Goal: Information Seeking & Learning: Learn about a topic

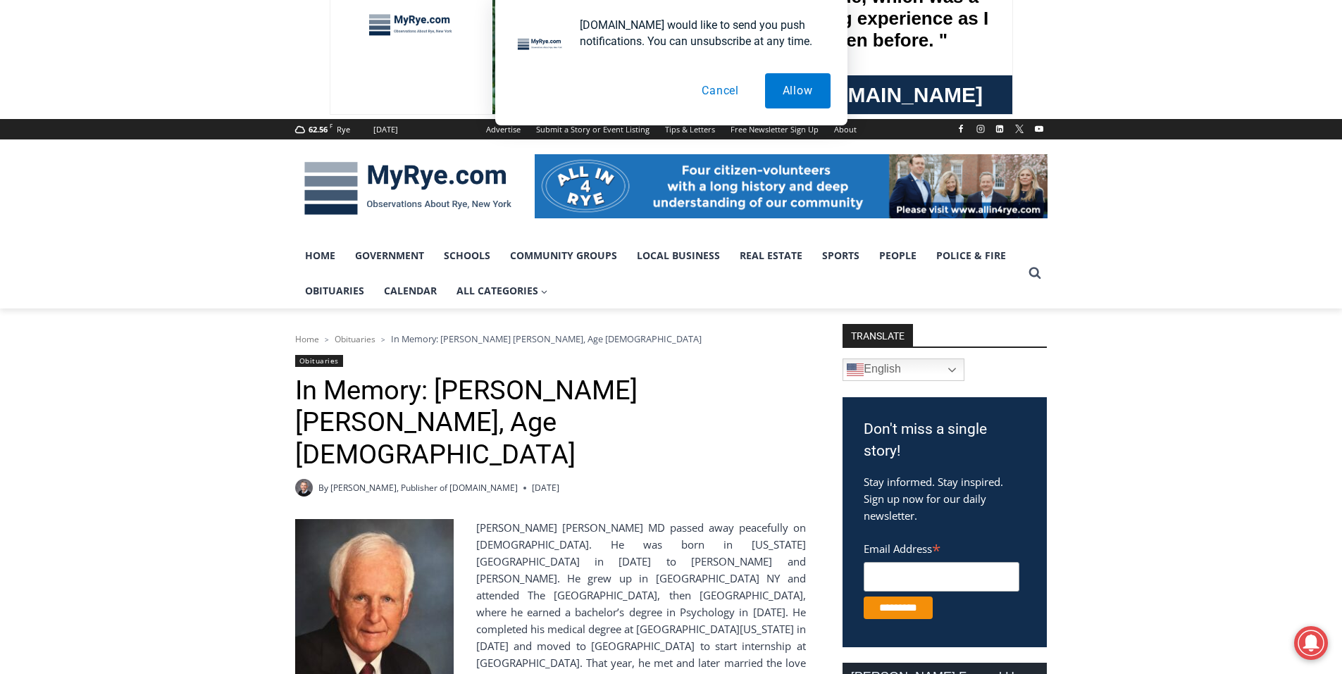
scroll to position [70, 0]
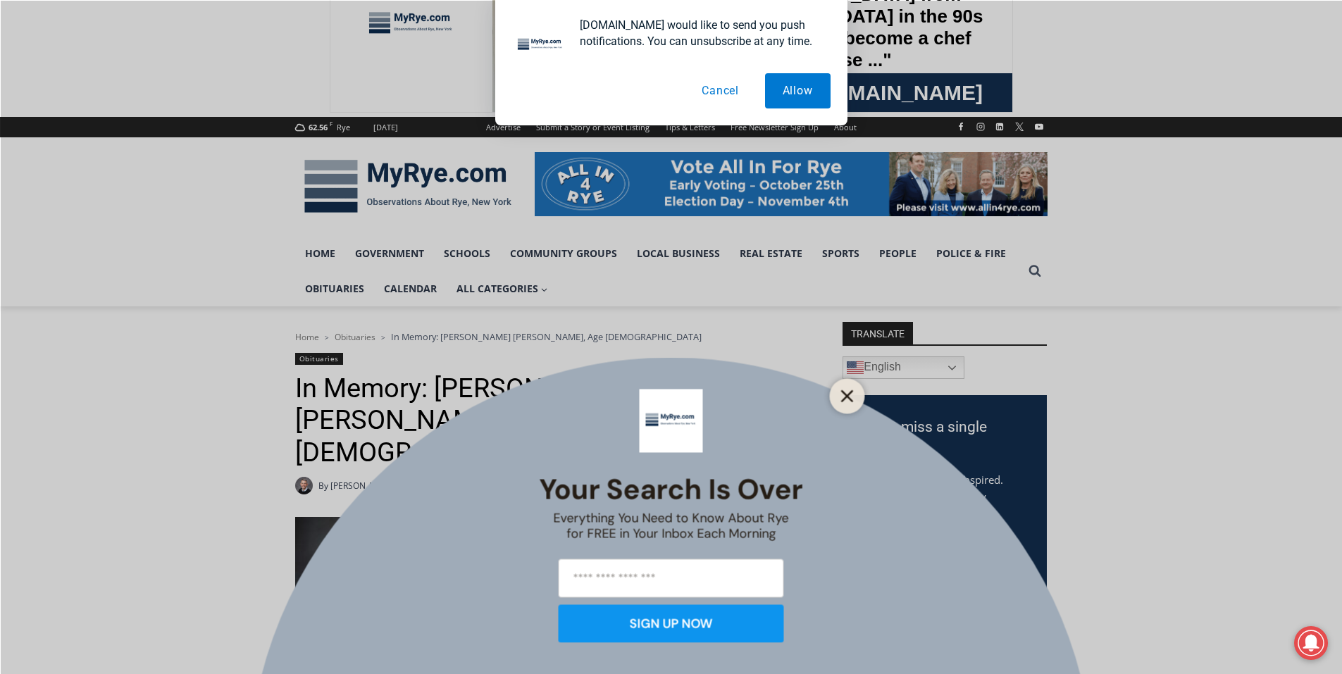
click at [839, 396] on button "Close" at bounding box center [847, 396] width 20 height 20
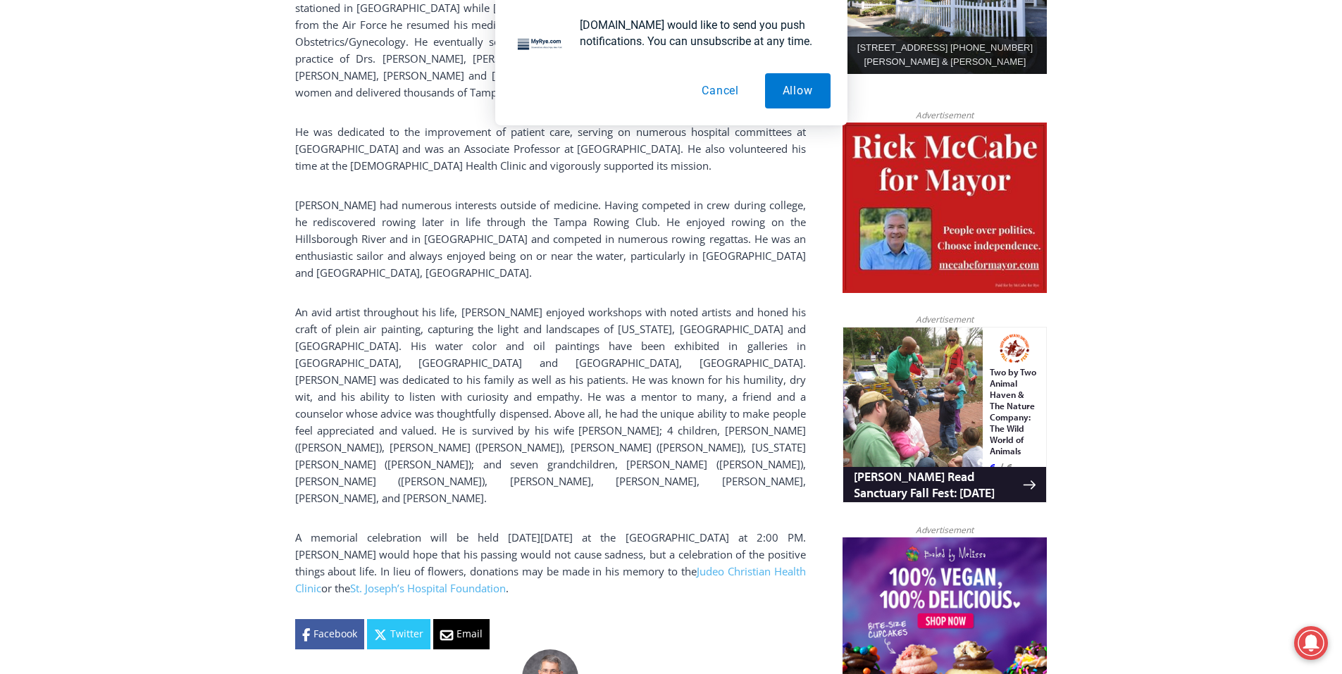
scroll to position [845, 0]
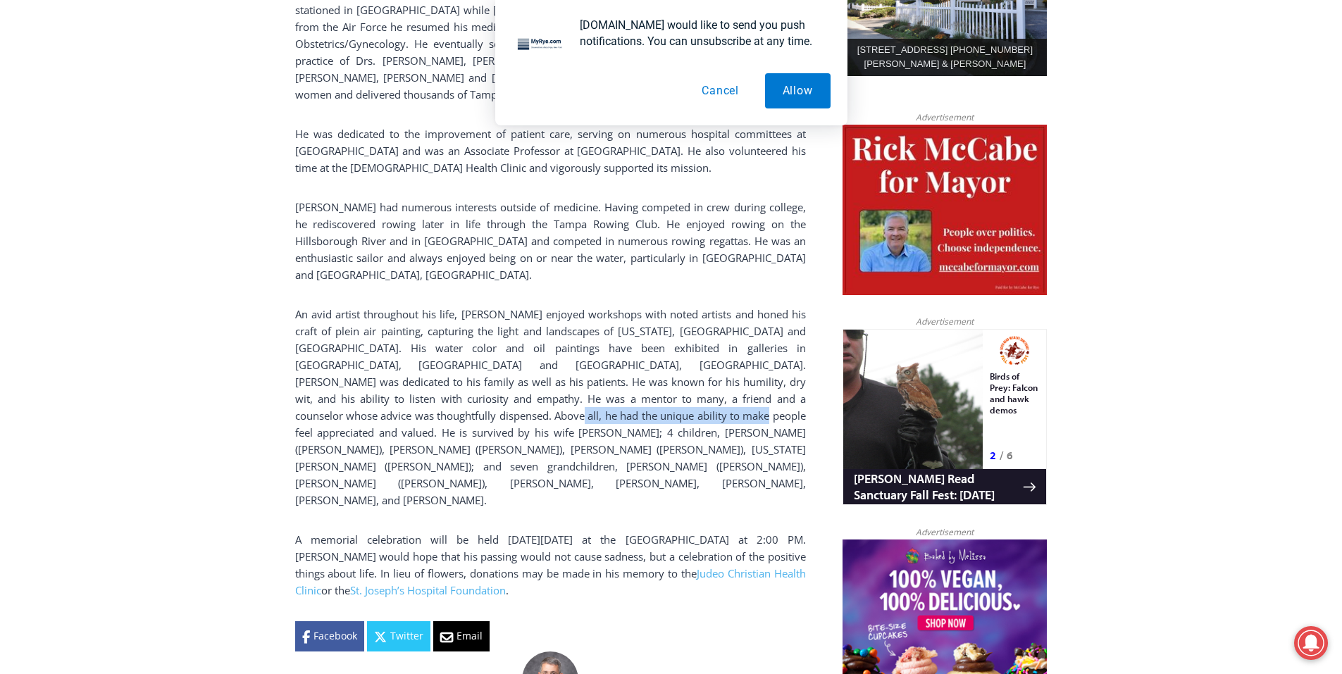
drag, startPoint x: 336, startPoint y: 304, endPoint x: 522, endPoint y: 307, distance: 186.0
click at [522, 307] on p "An avid artist throughout his life, [PERSON_NAME] enjoyed workshops with noted …" at bounding box center [550, 407] width 511 height 203
click at [557, 308] on p "An avid artist throughout his life, [PERSON_NAME] enjoyed workshops with noted …" at bounding box center [550, 407] width 511 height 203
drag, startPoint x: 603, startPoint y: 305, endPoint x: 635, endPoint y: 306, distance: 31.7
click at [635, 306] on p "An avid artist throughout his life, [PERSON_NAME] enjoyed workshops with noted …" at bounding box center [550, 407] width 511 height 203
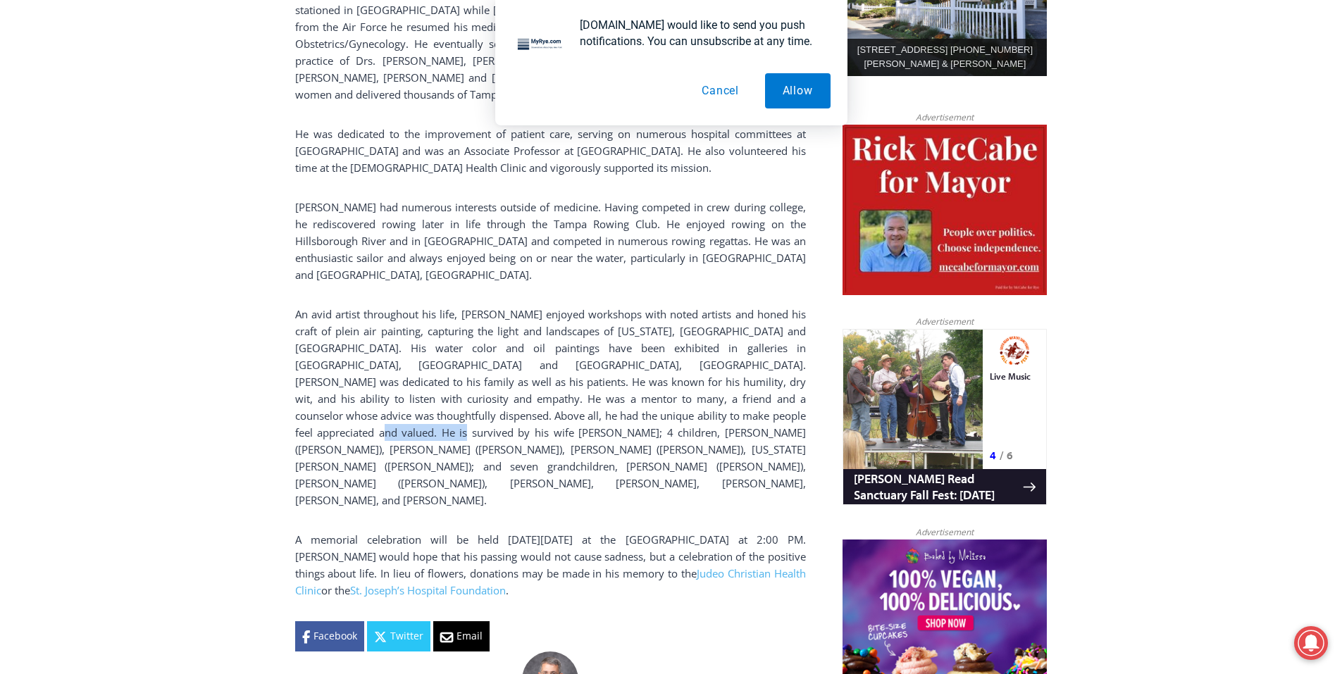
drag, startPoint x: 645, startPoint y: 307, endPoint x: 721, endPoint y: 305, distance: 76.1
click at [721, 306] on p "An avid artist throughout his life, [PERSON_NAME] enjoyed workshops with noted …" at bounding box center [550, 407] width 511 height 203
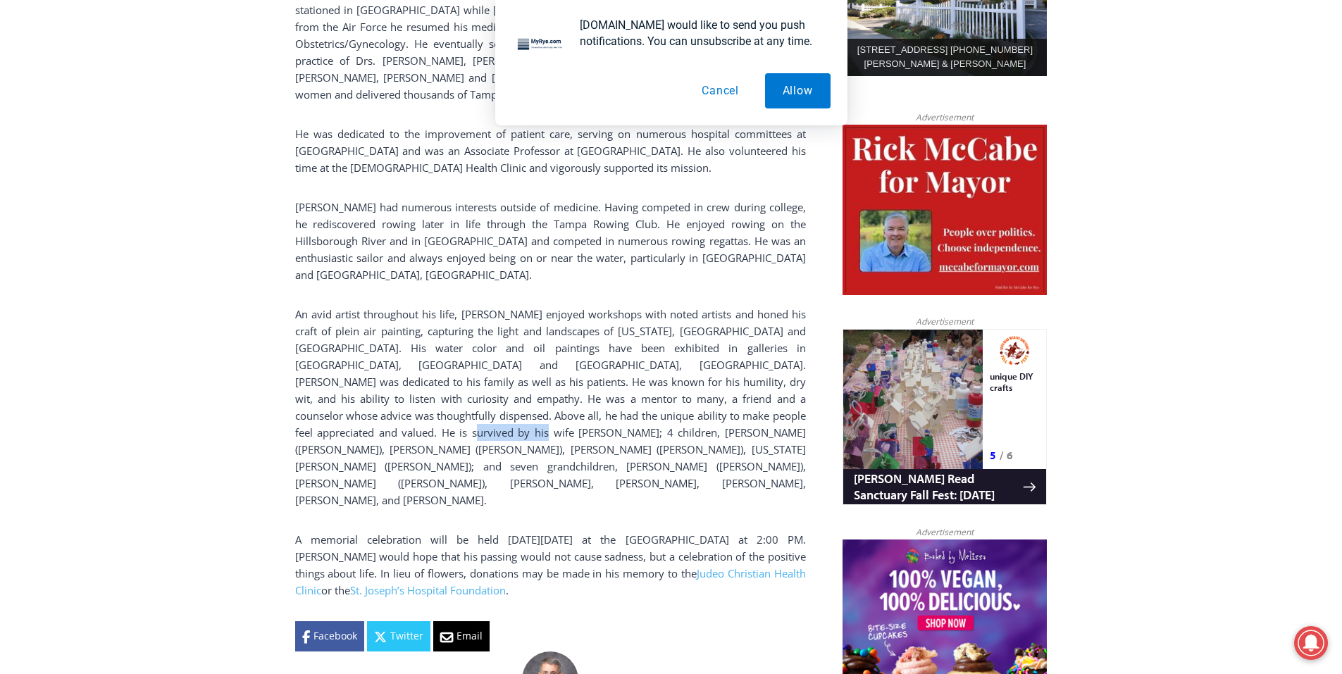
drag, startPoint x: 729, startPoint y: 304, endPoint x: 803, endPoint y: 307, distance: 74.0
click at [803, 307] on p "An avid artist throughout his life, [PERSON_NAME] enjoyed workshops with noted …" at bounding box center [550, 407] width 511 height 203
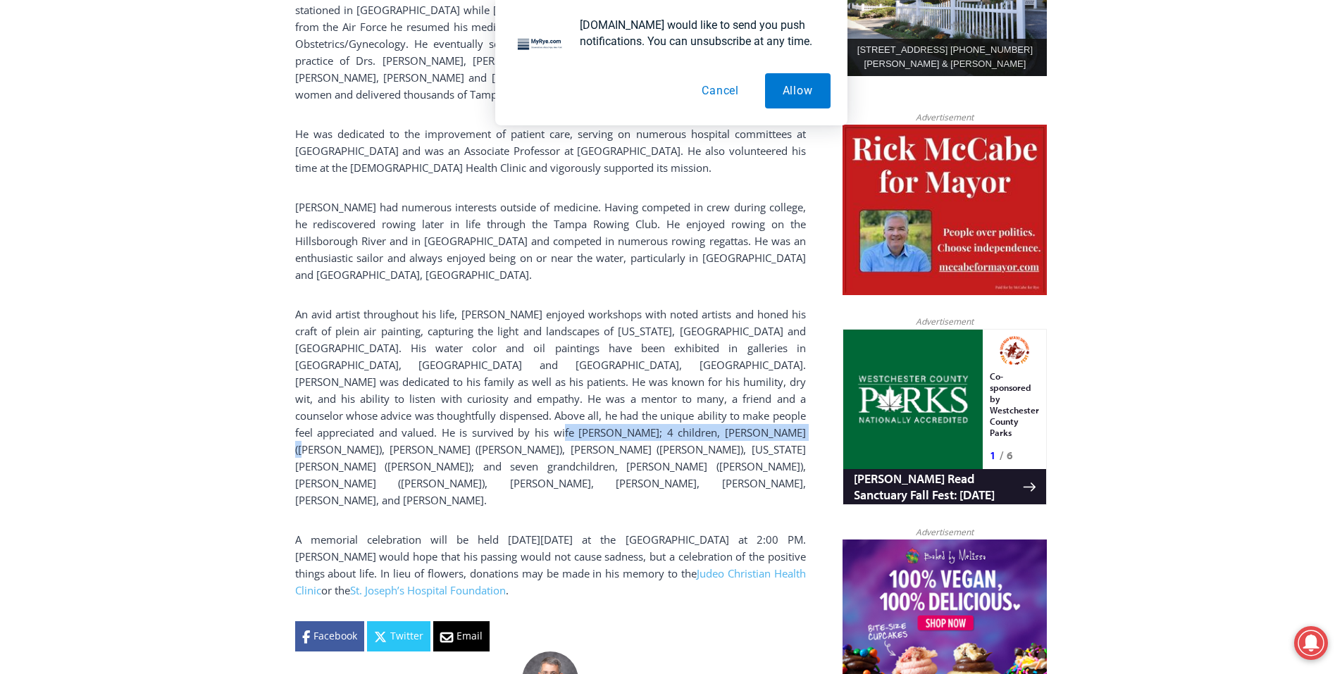
drag, startPoint x: 339, startPoint y: 322, endPoint x: 528, endPoint y: 323, distance: 188.0
click at [521, 323] on p "An avid artist throughout his life, [PERSON_NAME] enjoyed workshops with noted …" at bounding box center [550, 407] width 511 height 203
drag, startPoint x: 533, startPoint y: 324, endPoint x: 594, endPoint y: 321, distance: 60.6
click at [594, 321] on p "An avid artist throughout his life, [PERSON_NAME] enjoyed workshops with noted …" at bounding box center [550, 407] width 511 height 203
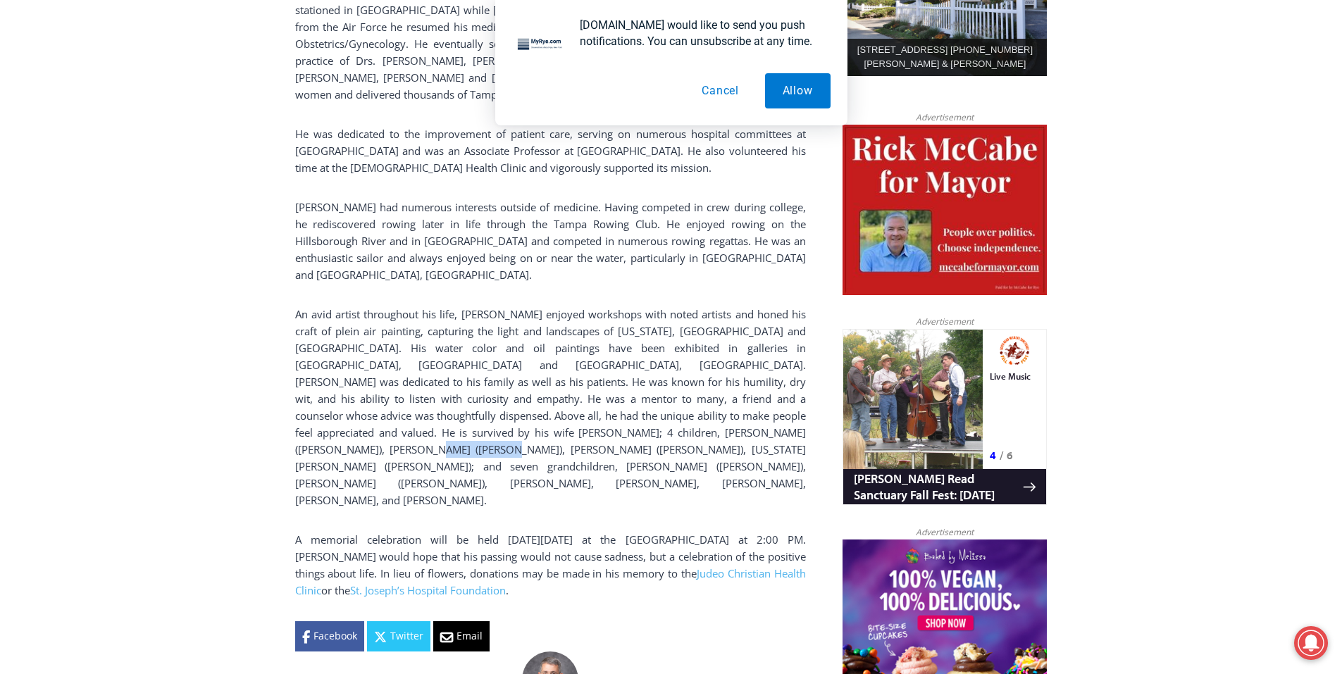
drag, startPoint x: 631, startPoint y: 320, endPoint x: 701, endPoint y: 320, distance: 70.4
click at [701, 320] on p "An avid artist throughout his life, [PERSON_NAME] enjoyed workshops with noted …" at bounding box center [550, 407] width 511 height 203
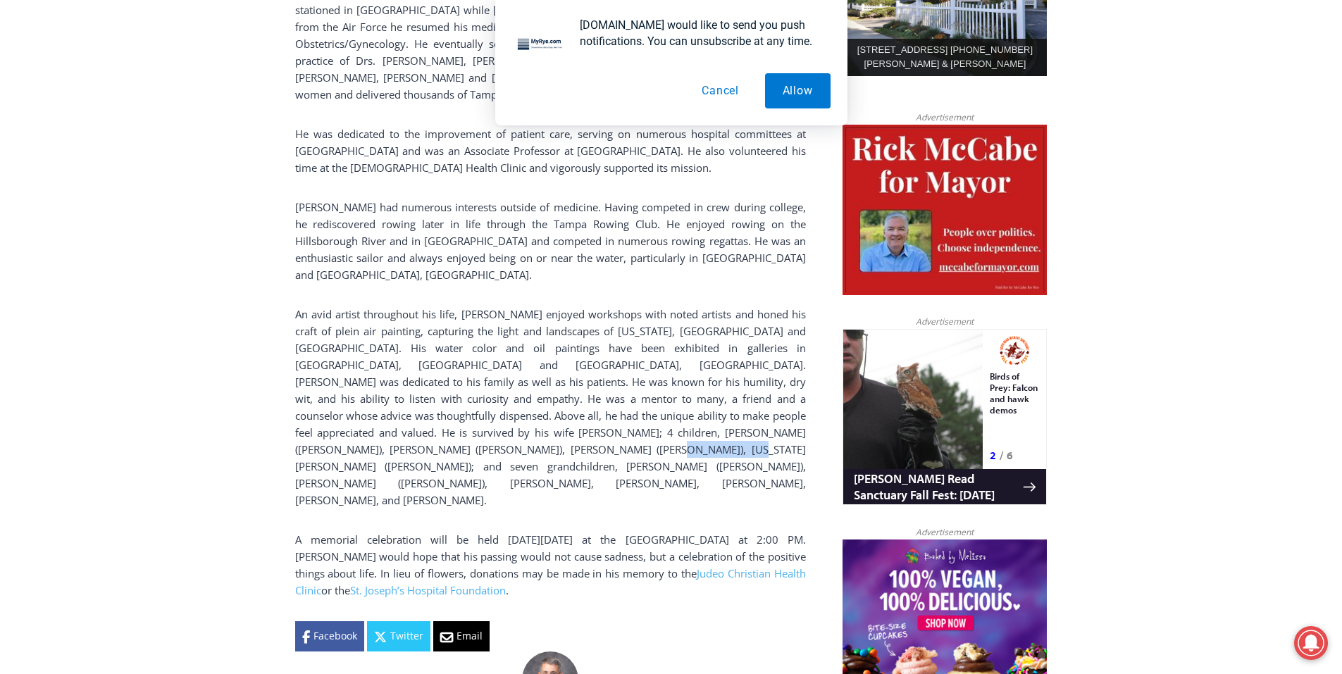
drag, startPoint x: 356, startPoint y: 339, endPoint x: 416, endPoint y: 347, distance: 60.3
click at [416, 347] on p "An avid artist throughout his life, [PERSON_NAME] enjoyed workshops with noted …" at bounding box center [550, 407] width 511 height 203
